Goal: Find specific page/section: Locate a particular part of the current website

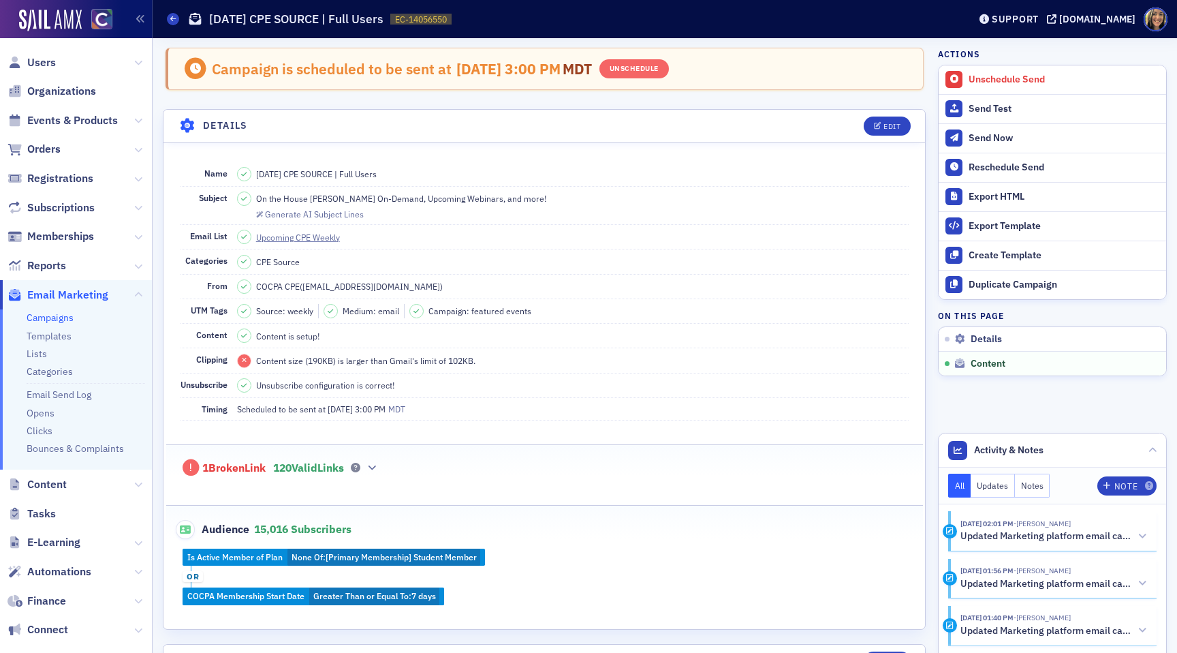
scroll to position [597, 0]
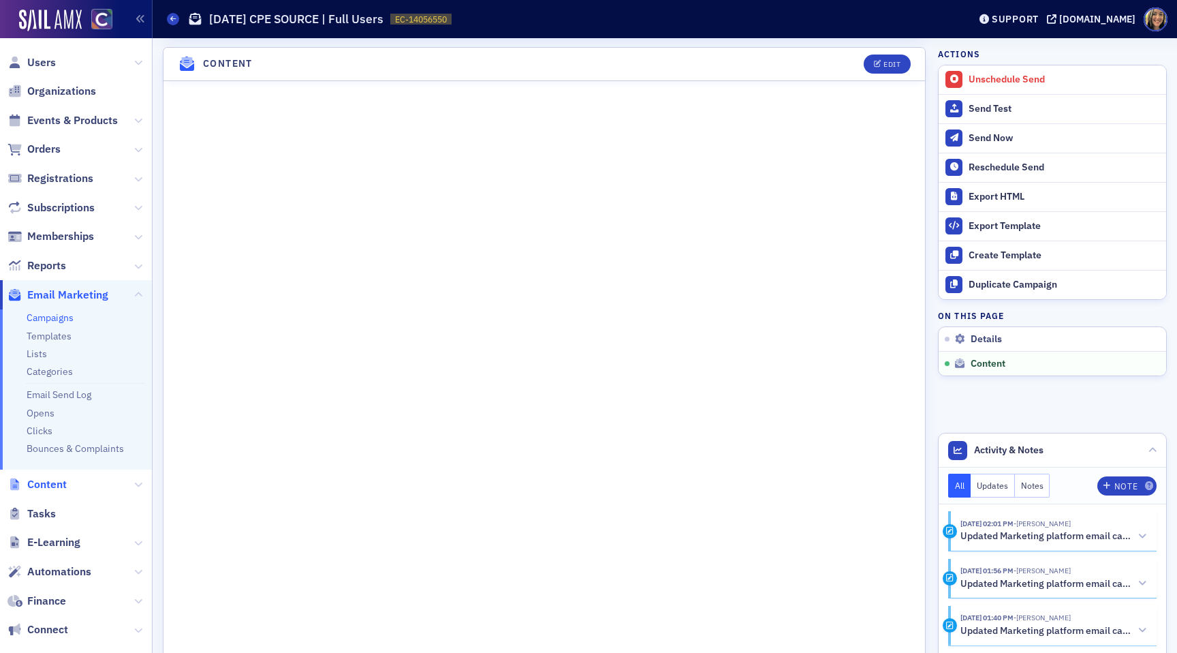
click at [44, 488] on span "Content" at bounding box center [47, 484] width 40 height 15
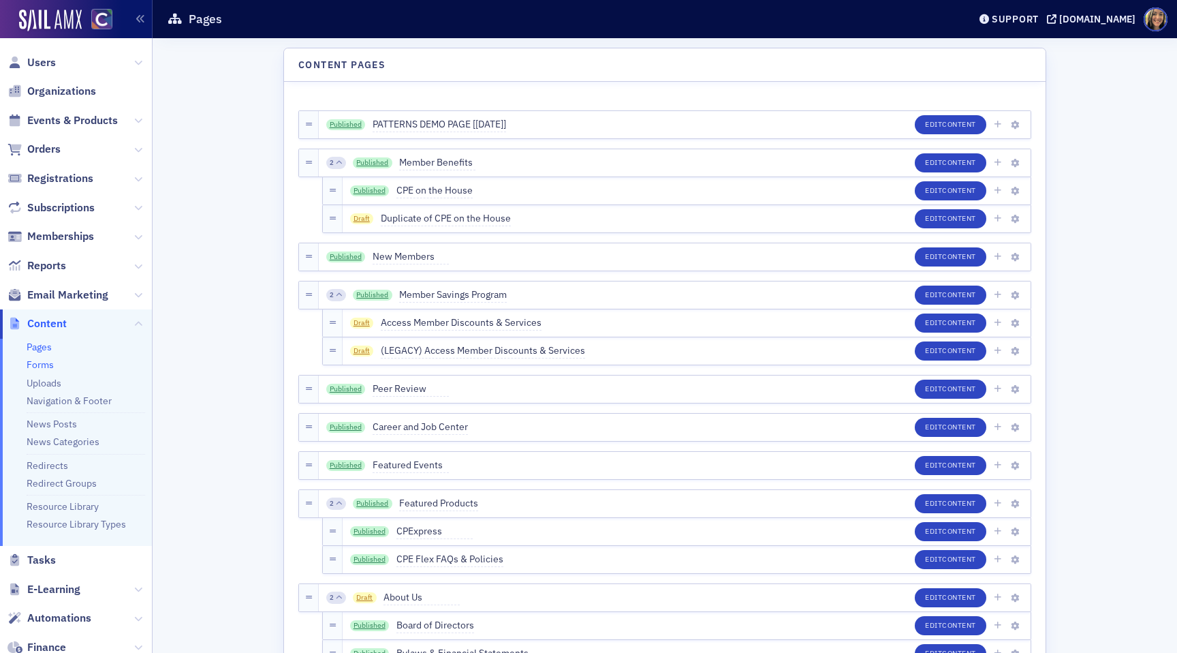
click at [46, 361] on link "Forms" at bounding box center [40, 364] width 27 height 12
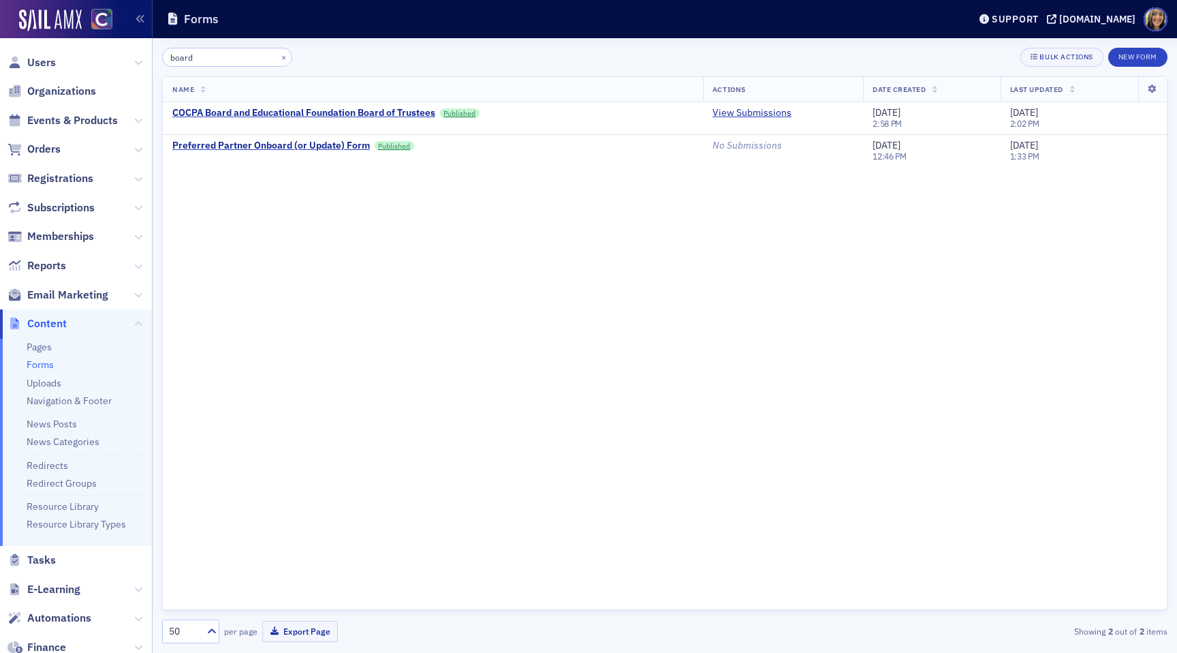
click at [203, 55] on input "board" at bounding box center [227, 57] width 130 height 19
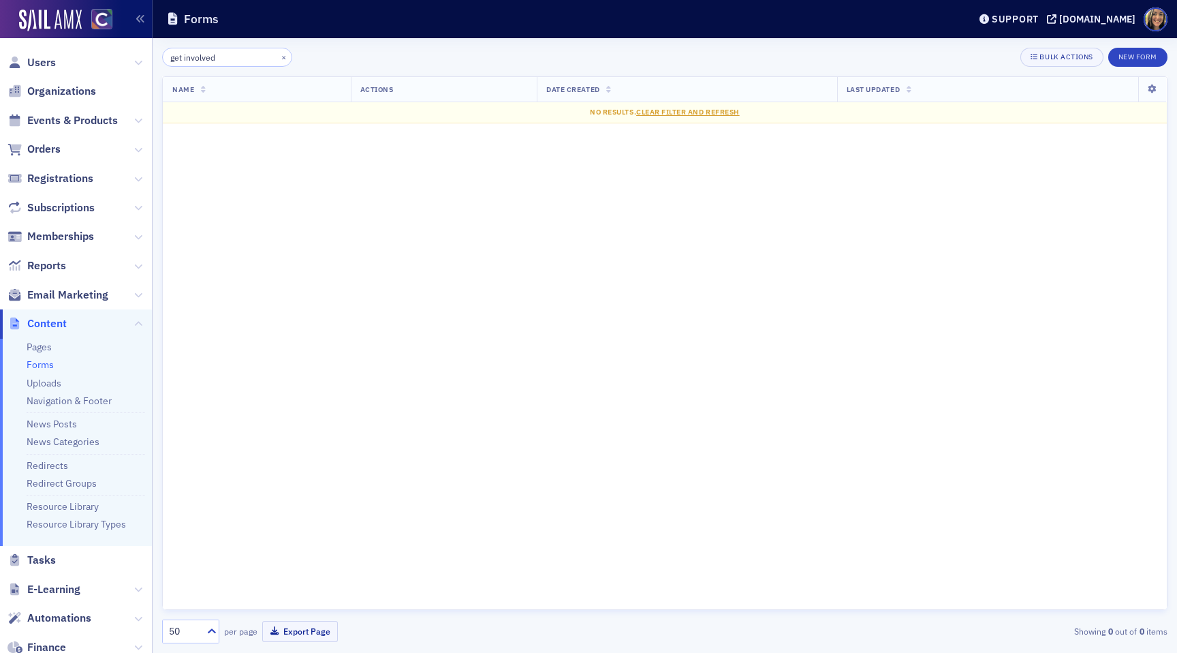
click at [197, 57] on input "get involved" at bounding box center [227, 57] width 130 height 19
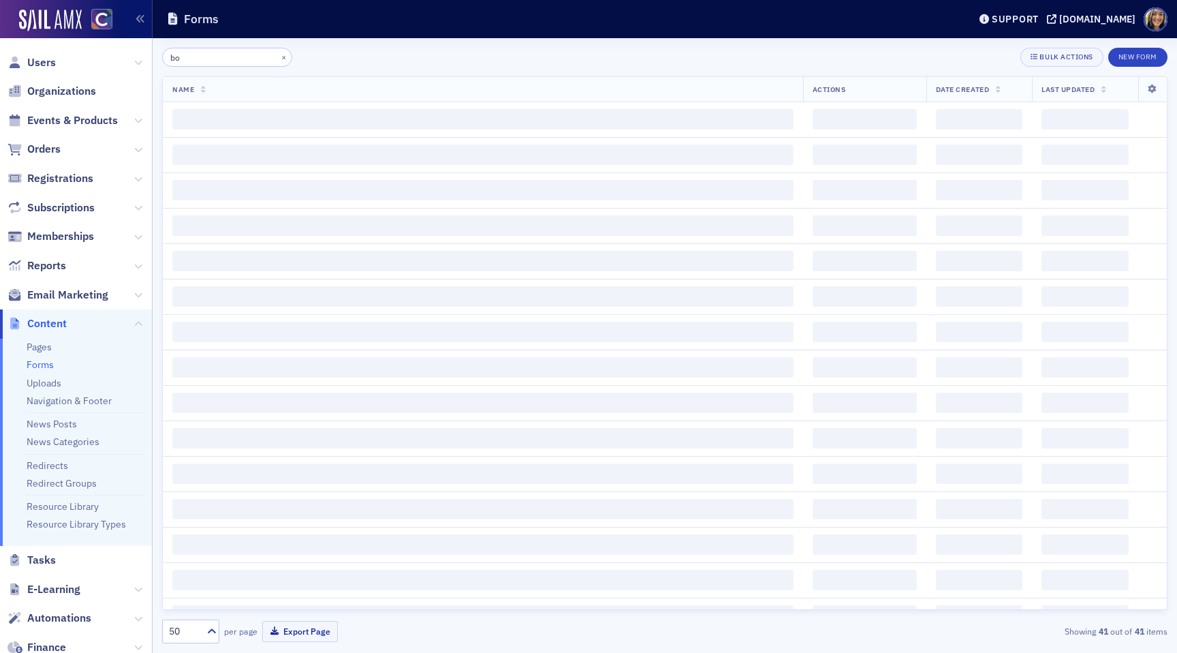
type input "b"
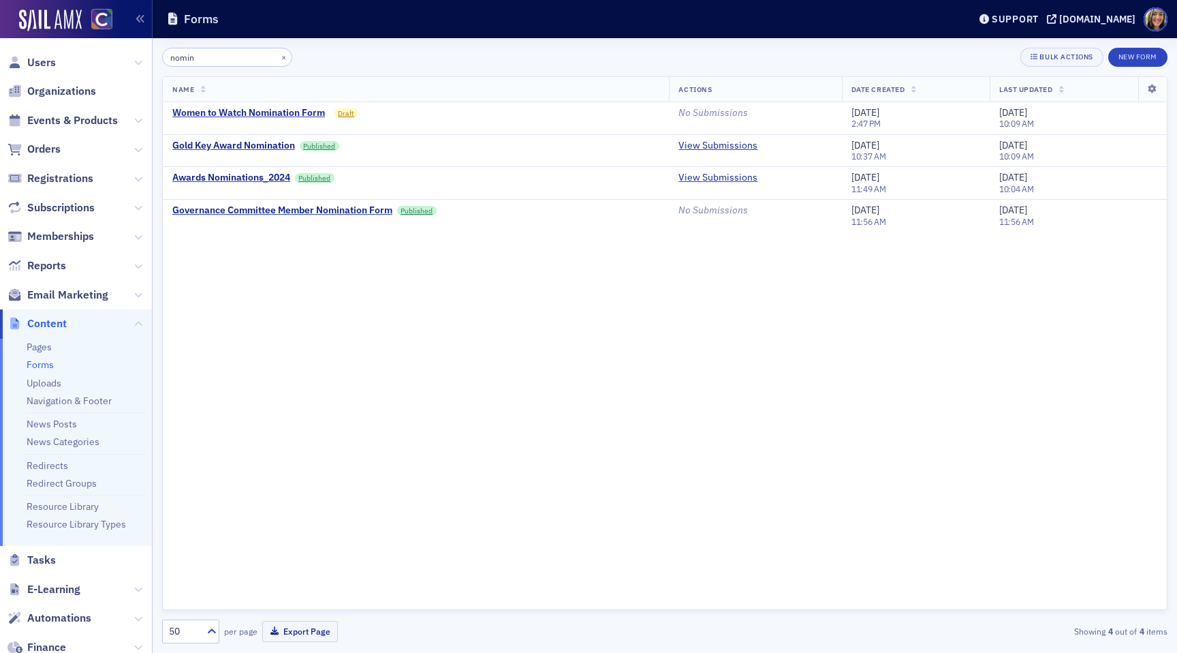
click at [217, 54] on input "nomin" at bounding box center [227, 57] width 130 height 19
type input "b"
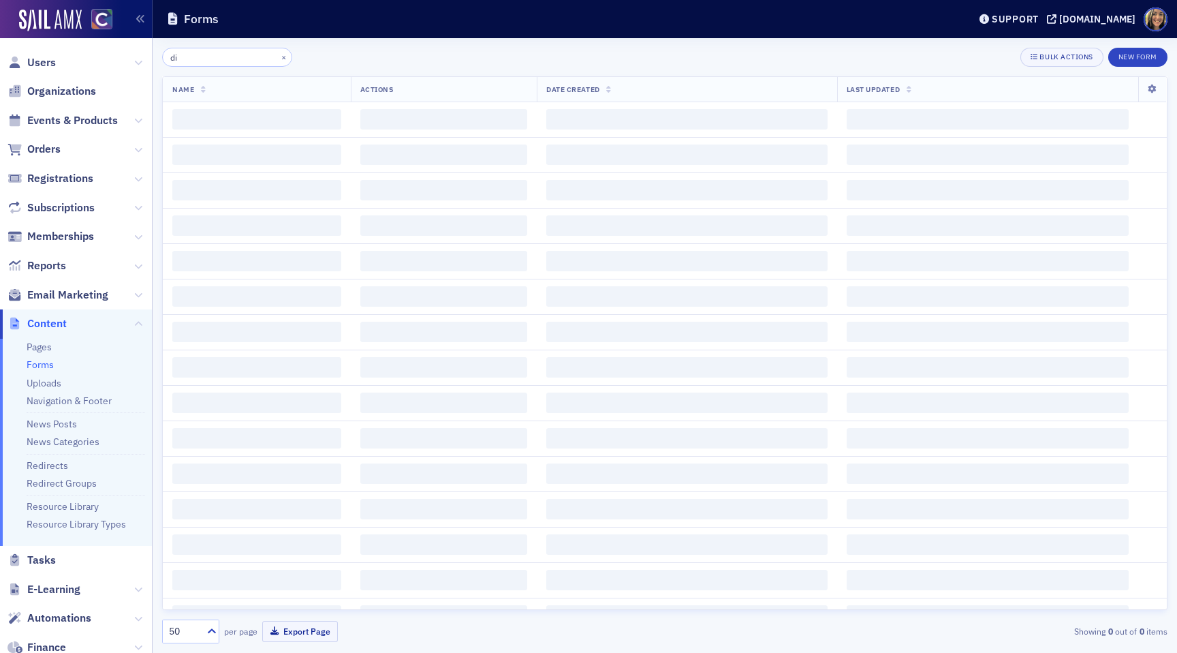
type input "d"
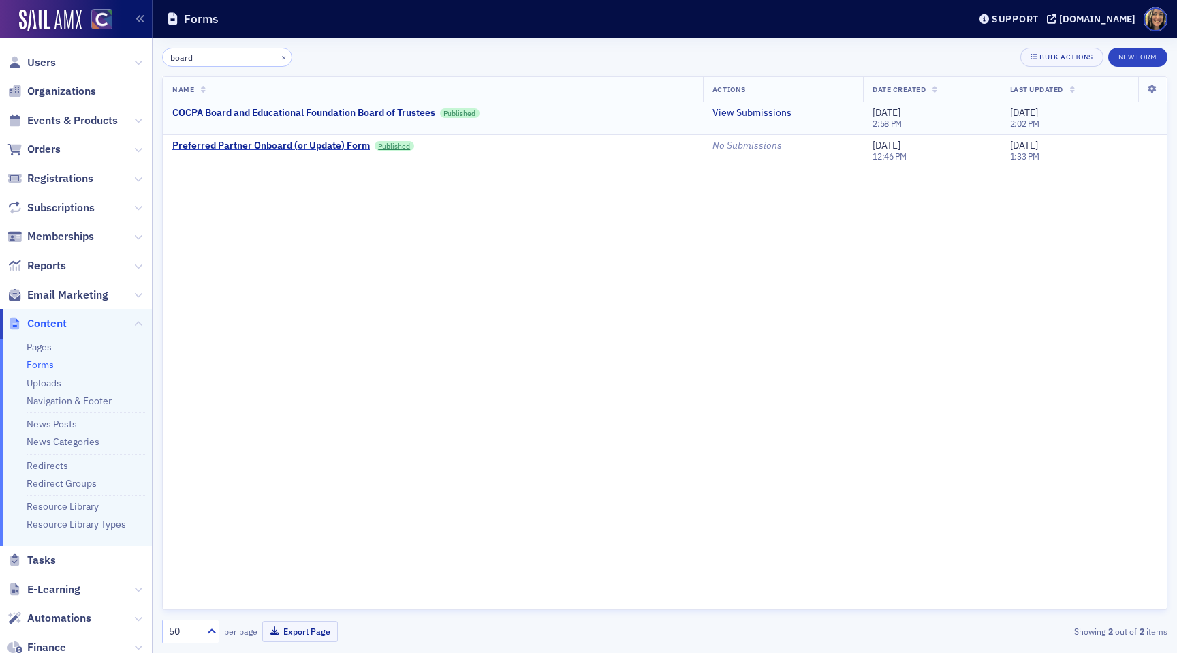
type input "board"
click at [731, 110] on link "View Submissions" at bounding box center [751, 113] width 79 height 12
